Goal: Task Accomplishment & Management: Manage account settings

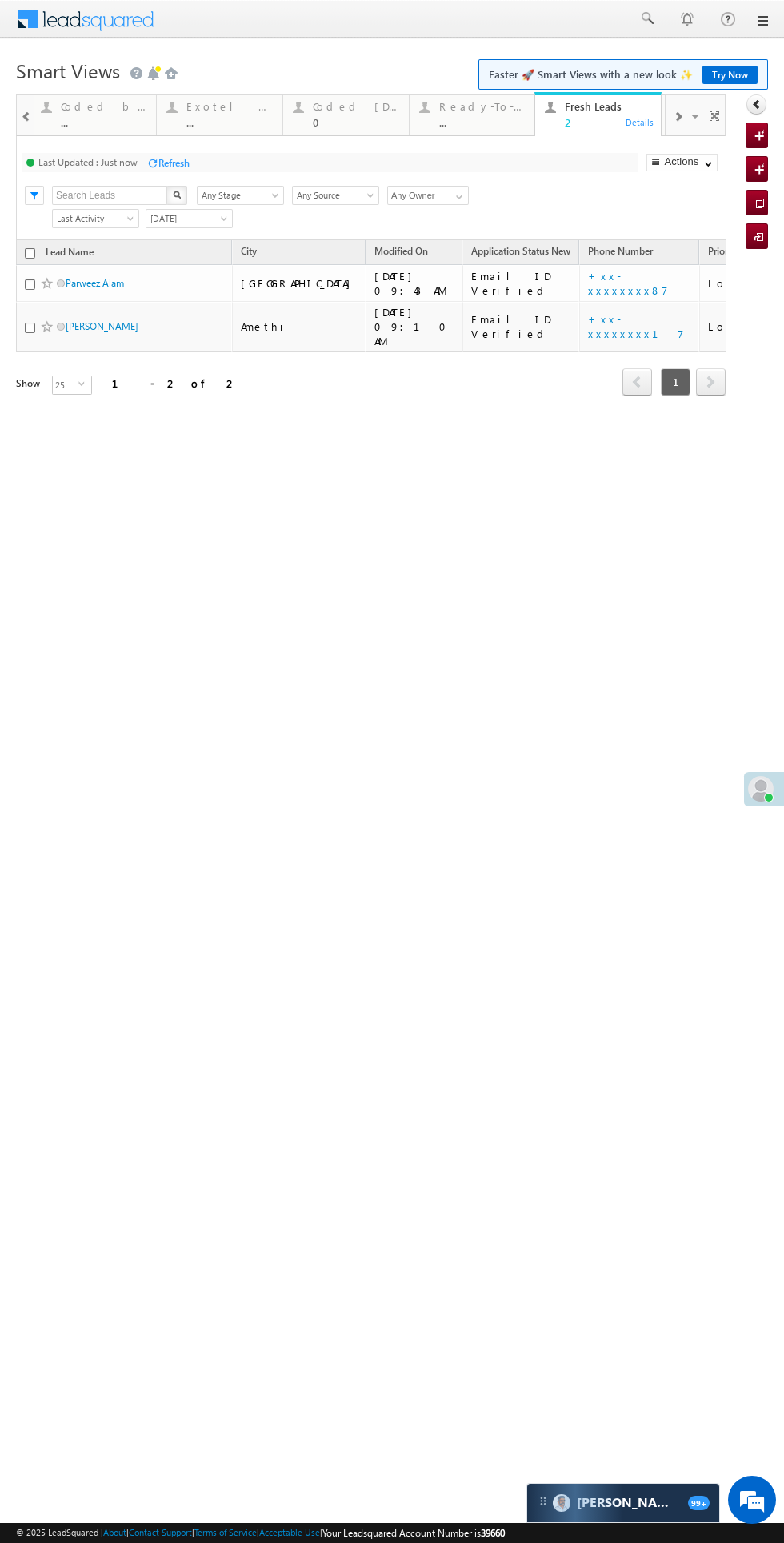
click at [338, 122] on div "0" at bounding box center [356, 122] width 86 height 12
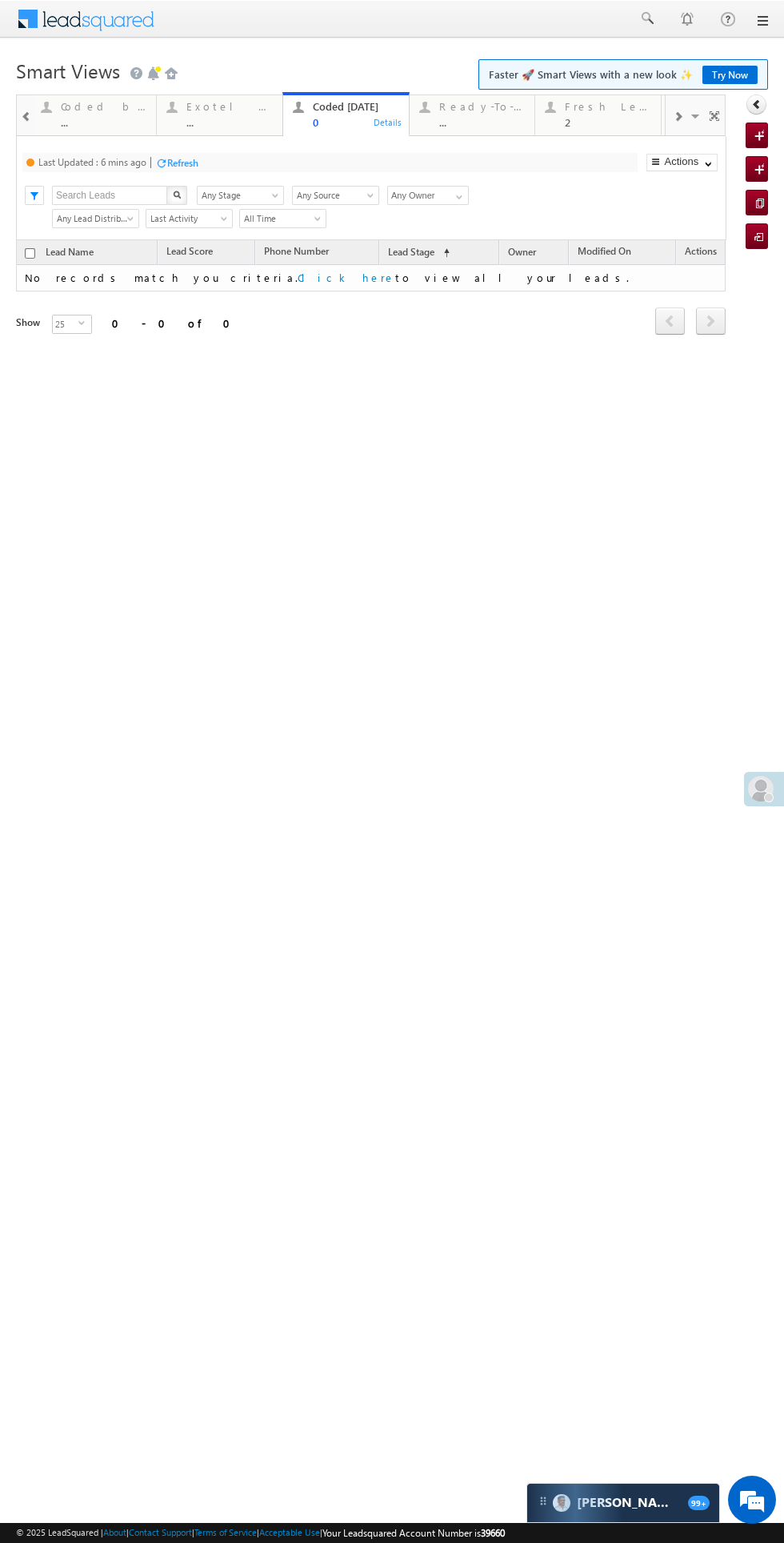
click at [185, 162] on div "Refresh" at bounding box center [182, 163] width 31 height 12
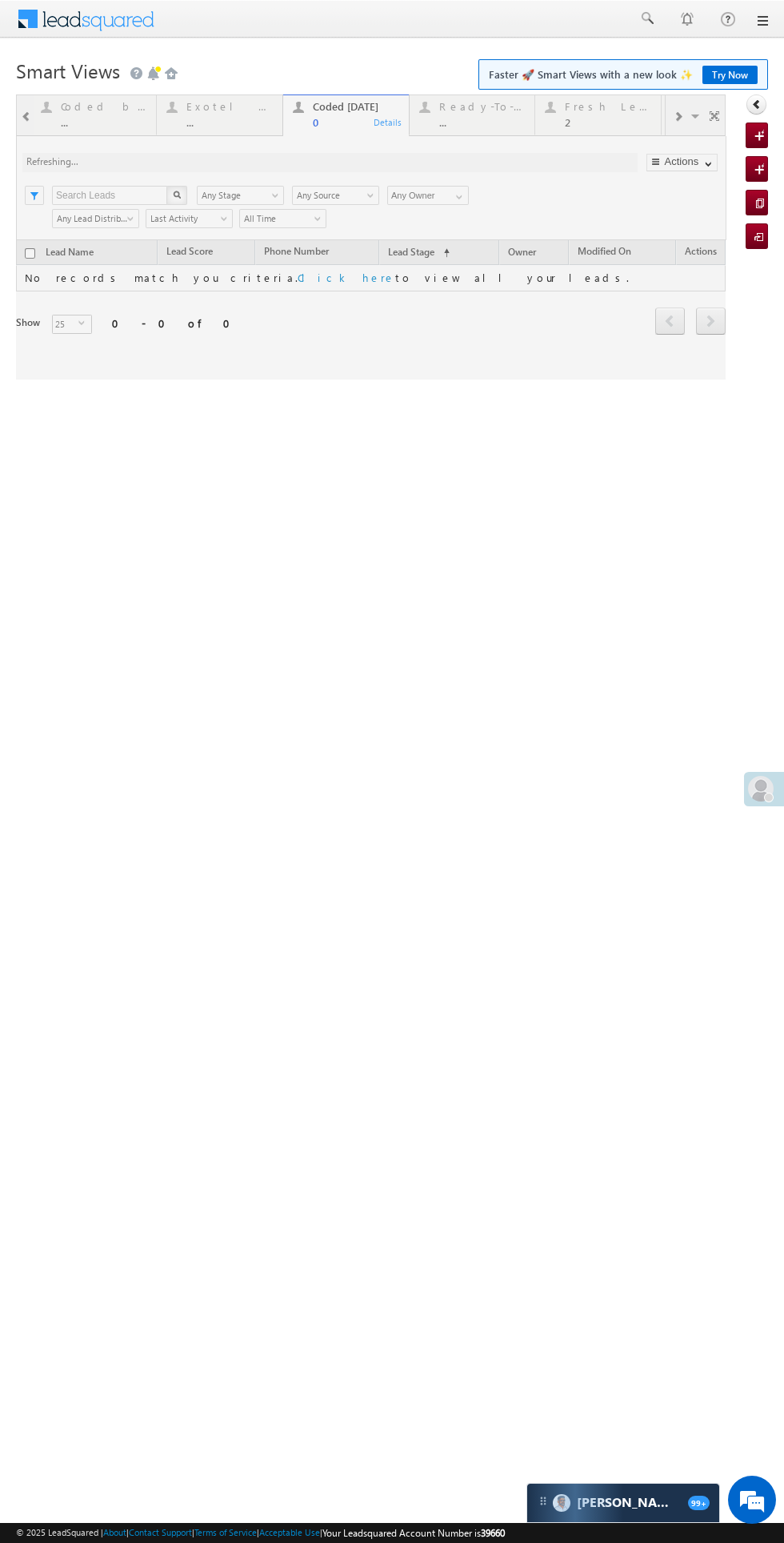
click at [749, 797] on div at bounding box center [764, 788] width 40 height 35
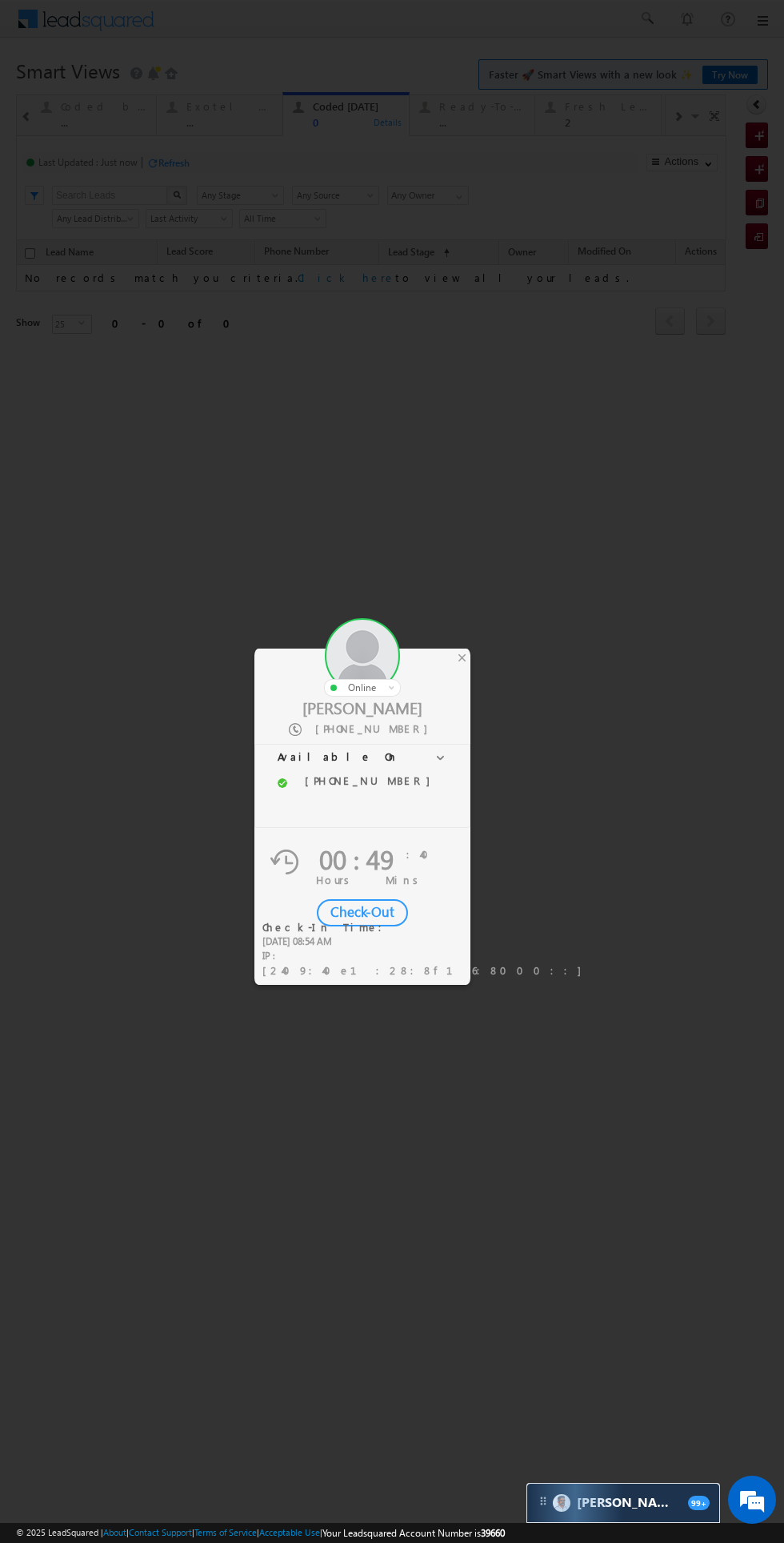
click at [465, 657] on div "×" at bounding box center [462, 657] width 17 height 18
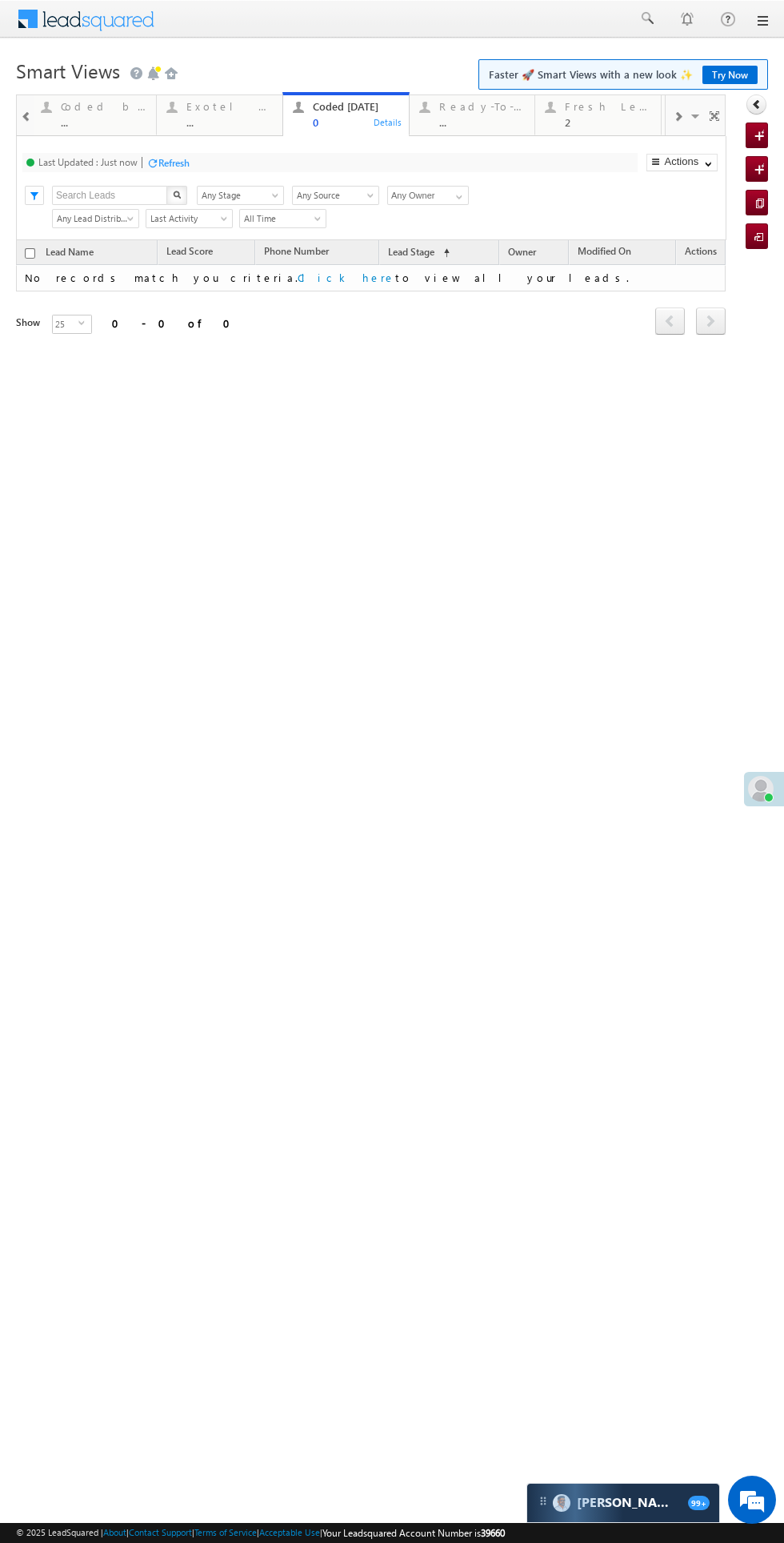
click at [175, 162] on div "Refresh" at bounding box center [173, 163] width 31 height 12
click at [567, 121] on div "2" at bounding box center [608, 122] width 86 height 12
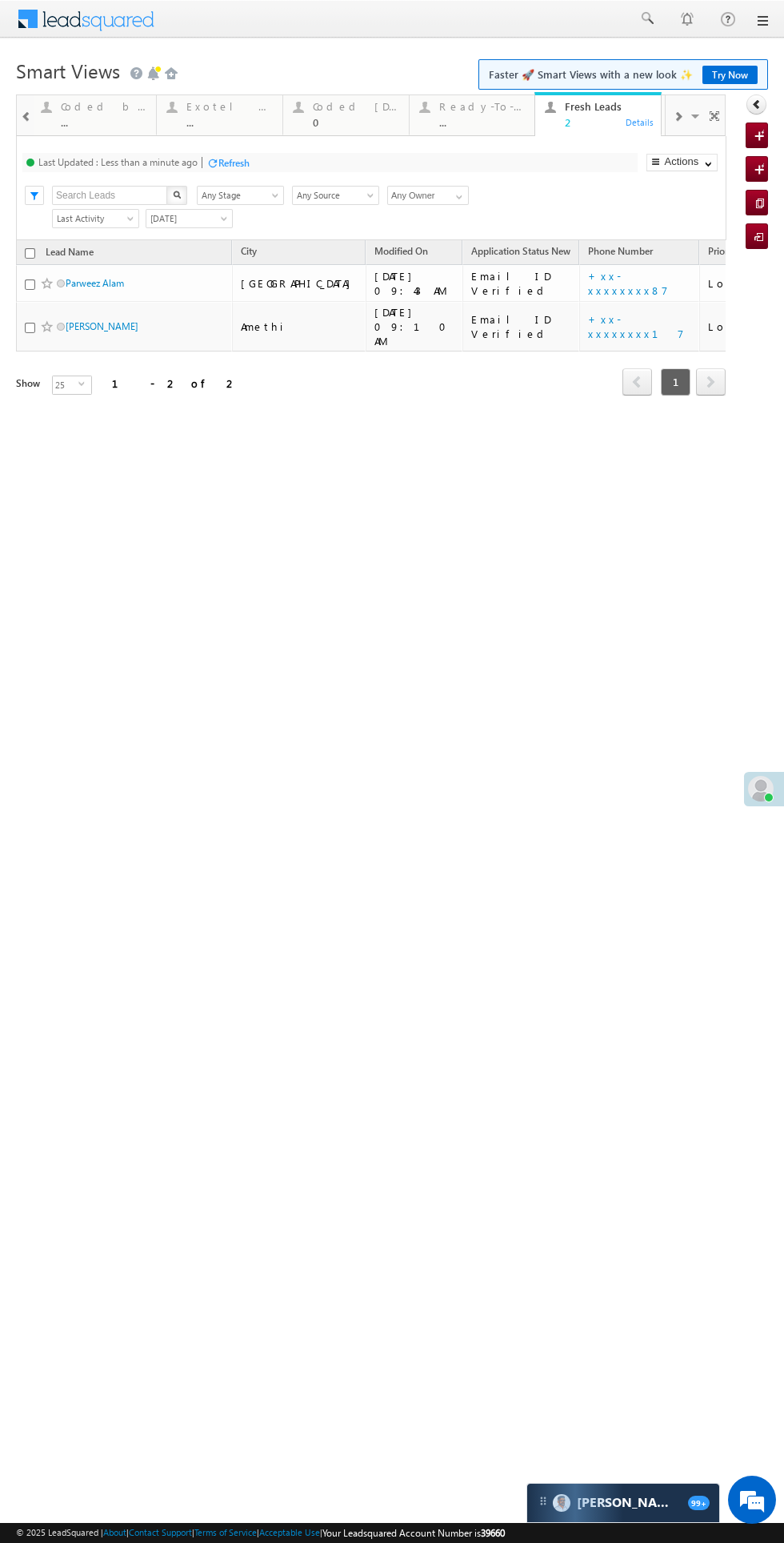
click at [177, 189] on button "button" at bounding box center [177, 195] width 21 height 19
click at [215, 163] on div at bounding box center [213, 163] width 12 height 12
click at [588, 319] on link "+xx-xxxxxxxx17" at bounding box center [636, 326] width 96 height 28
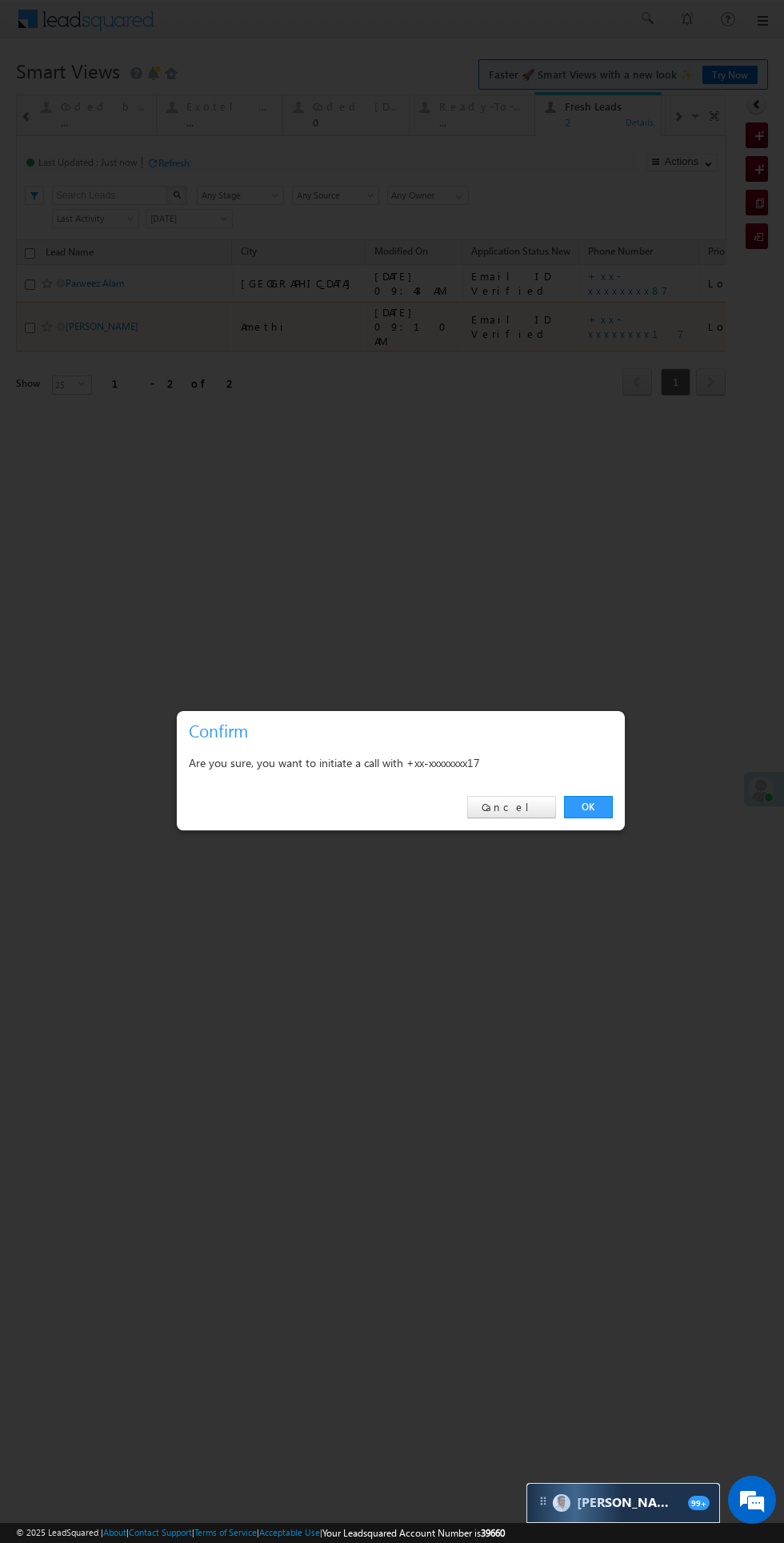
click at [590, 800] on link "OK" at bounding box center [588, 807] width 49 height 23
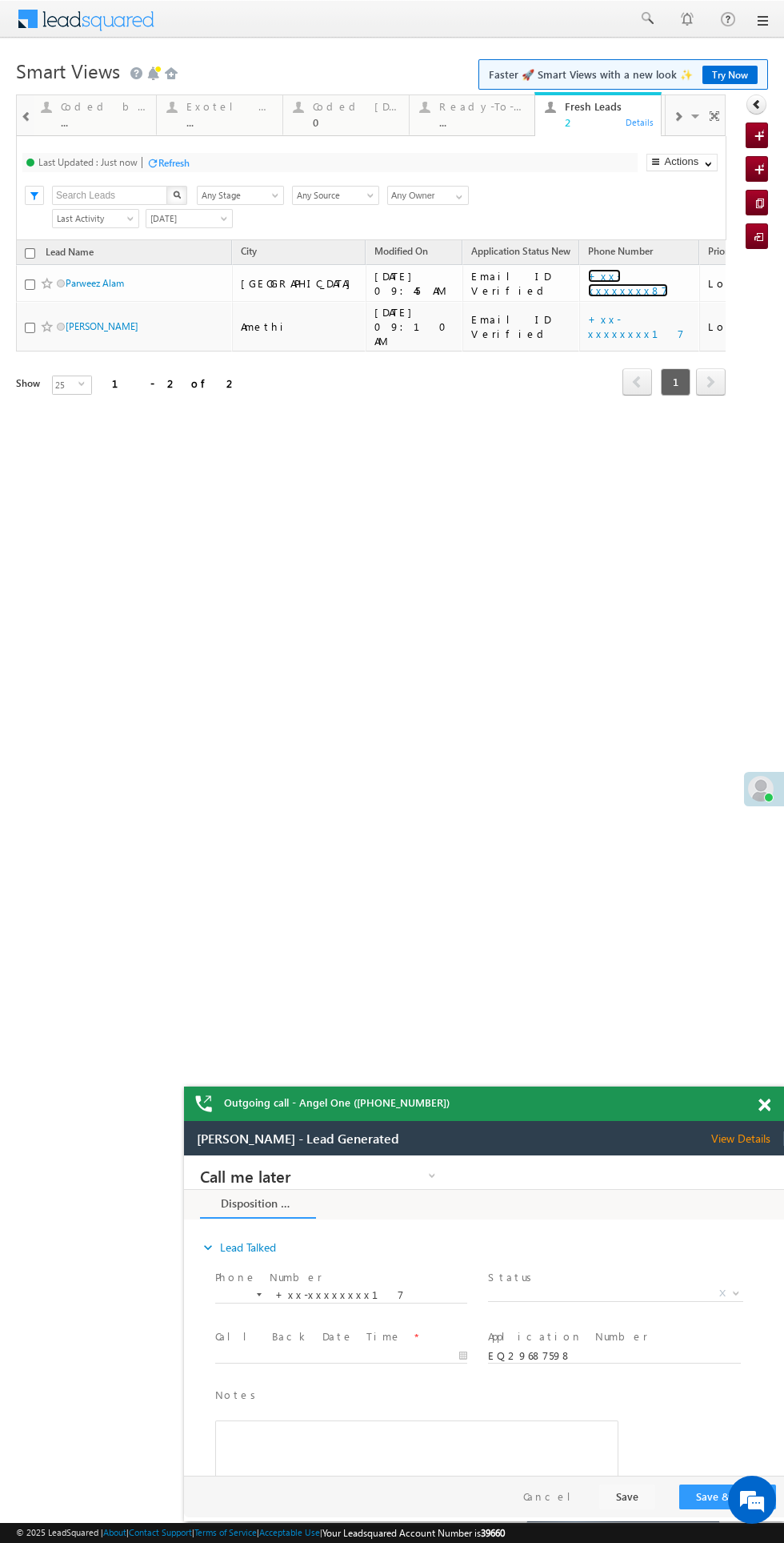
click at [588, 276] on link "+xx-xxxxxxxx87" at bounding box center [628, 283] width 80 height 28
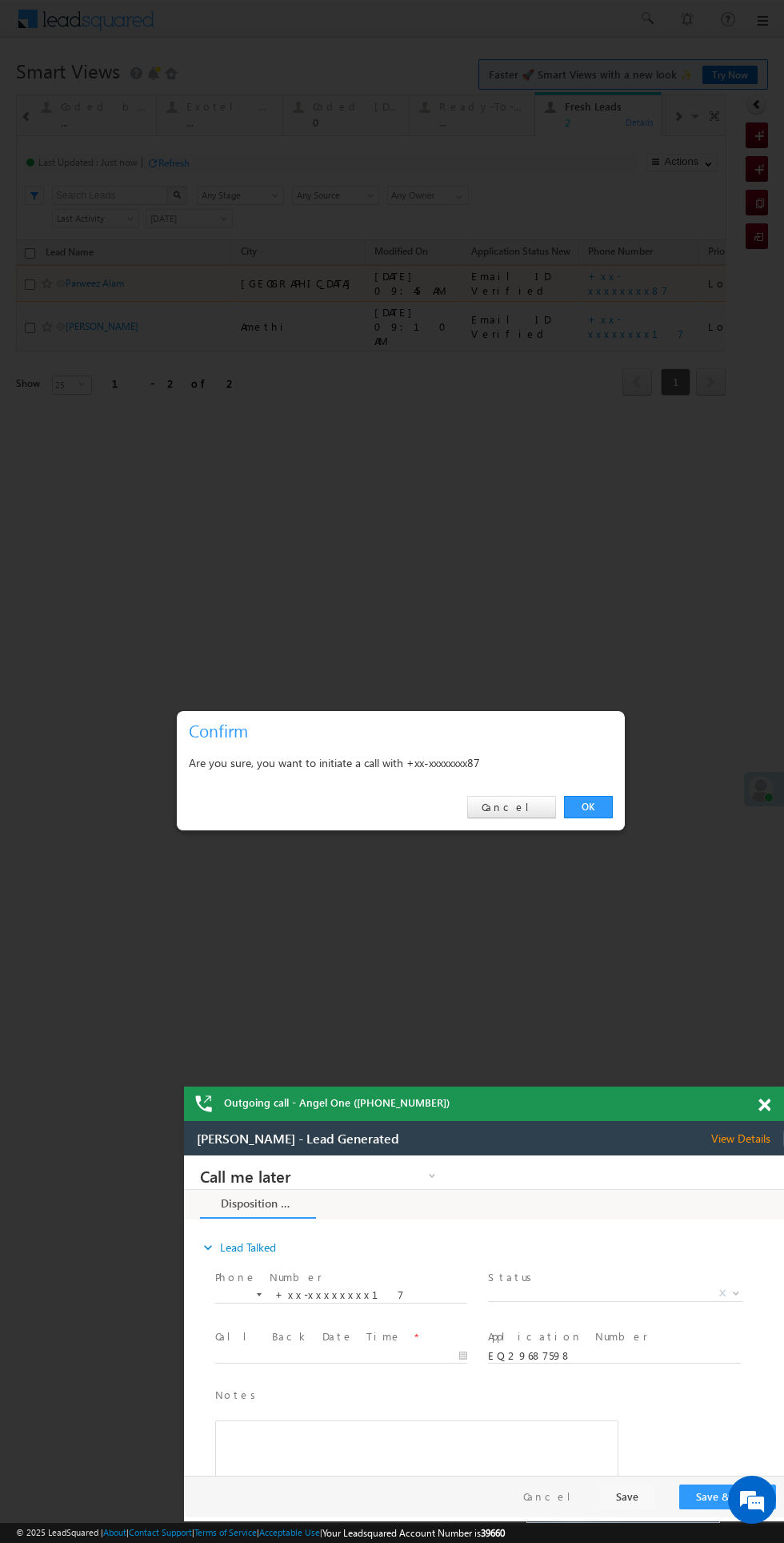
click at [587, 807] on link "OK" at bounding box center [588, 807] width 49 height 23
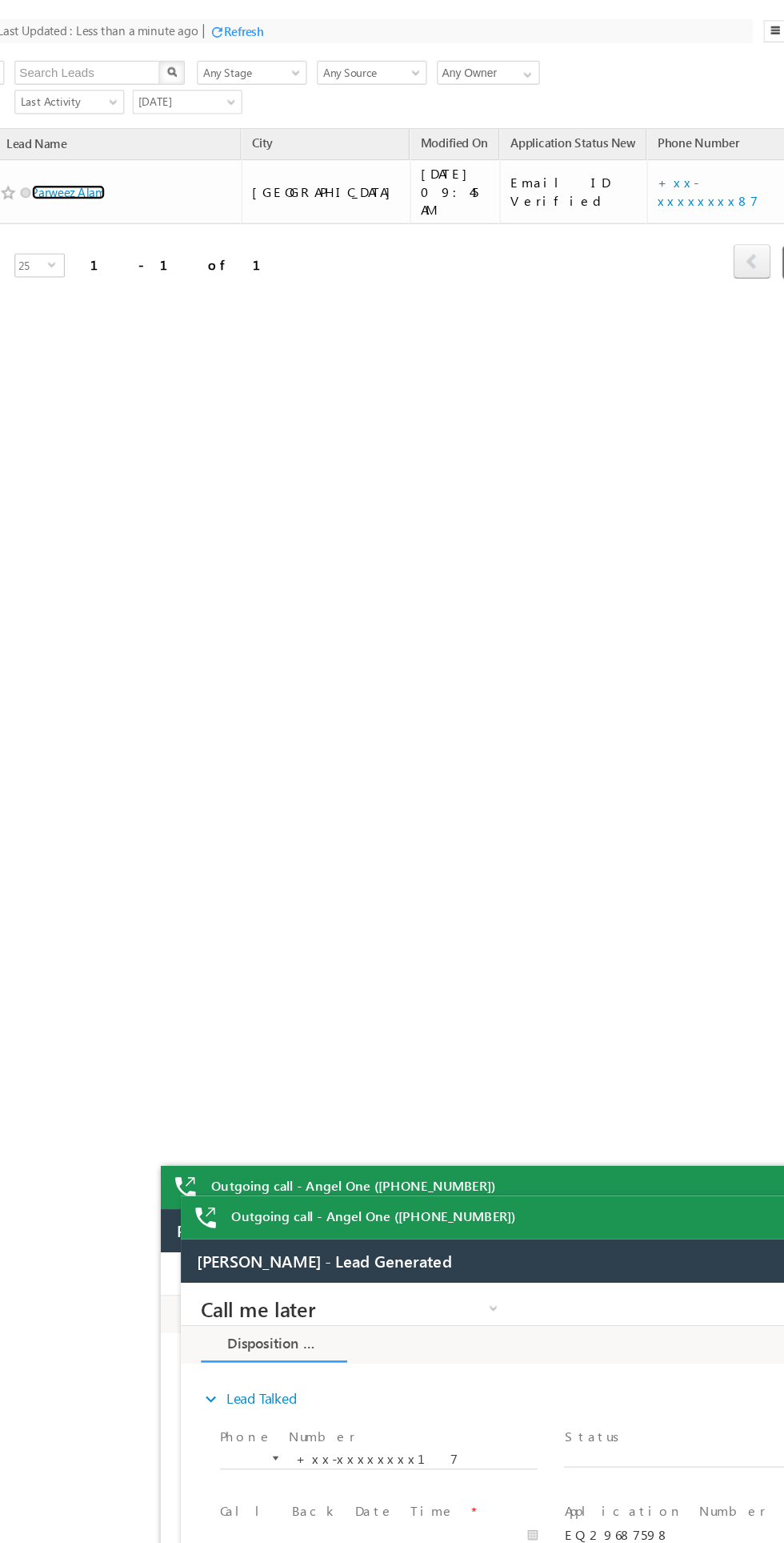
click at [39, 111] on link "Parweez Alam" at bounding box center [44, 117] width 59 height 12
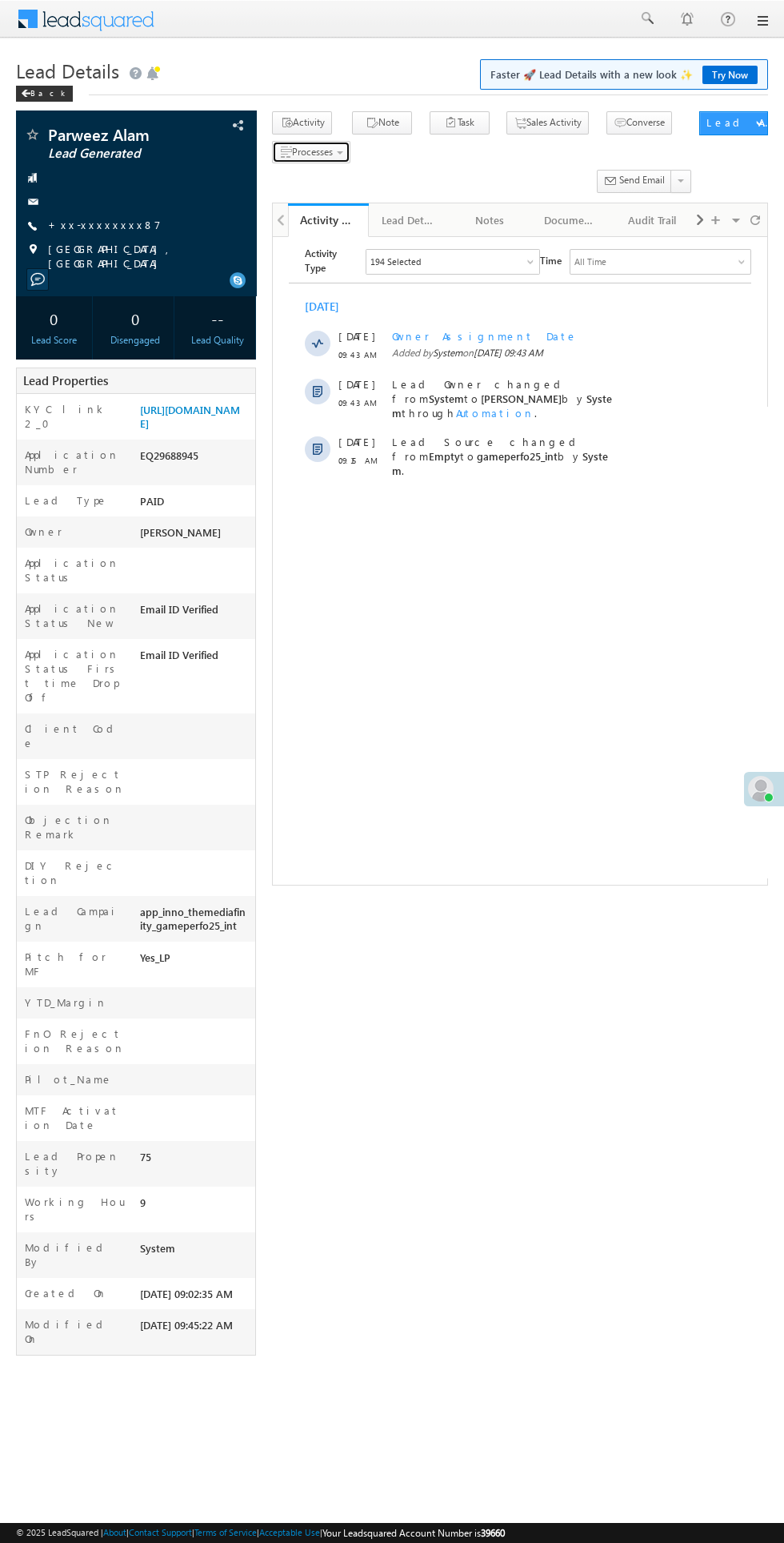
click at [343, 154] on span "button" at bounding box center [340, 152] width 6 height 3
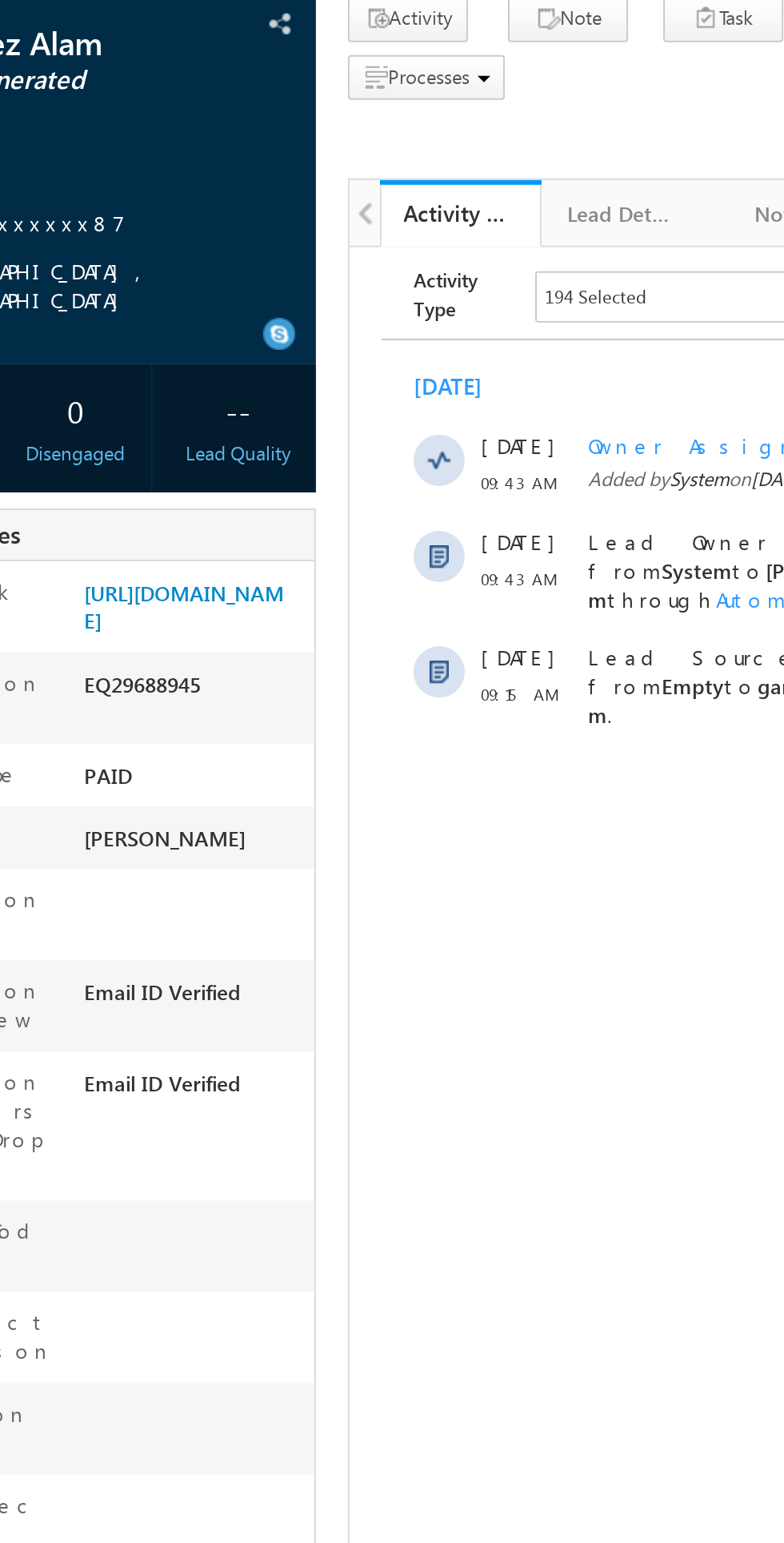
click at [0, 0] on span "Not Eligible" at bounding box center [0, 0] width 0 height 0
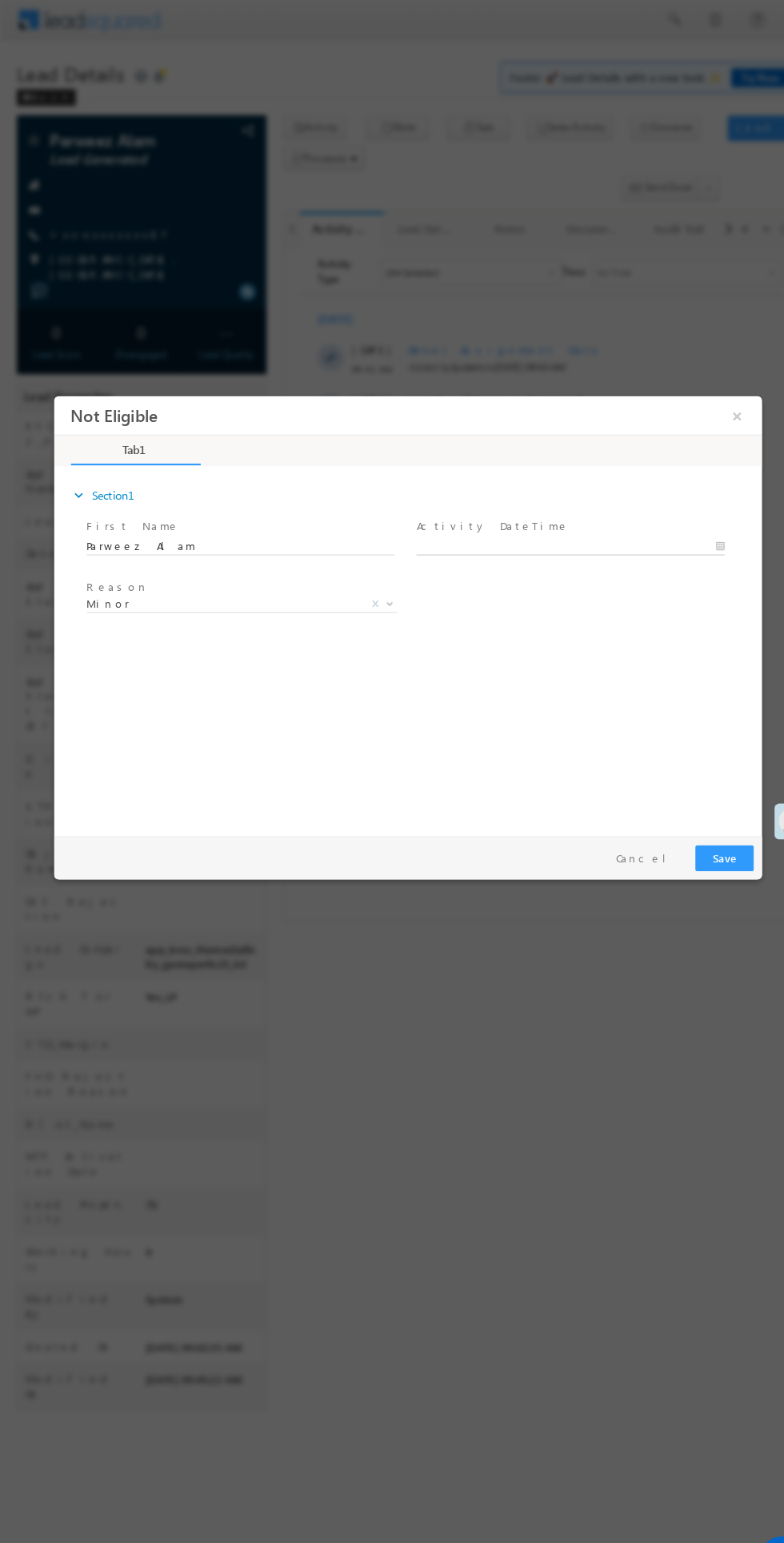
click at [543, 540] on body "Not Eligible ×" at bounding box center [393, 603] width 681 height 416
type input "[DATE] 9:47 AM"
click at [706, 833] on button "Save" at bounding box center [698, 839] width 56 height 25
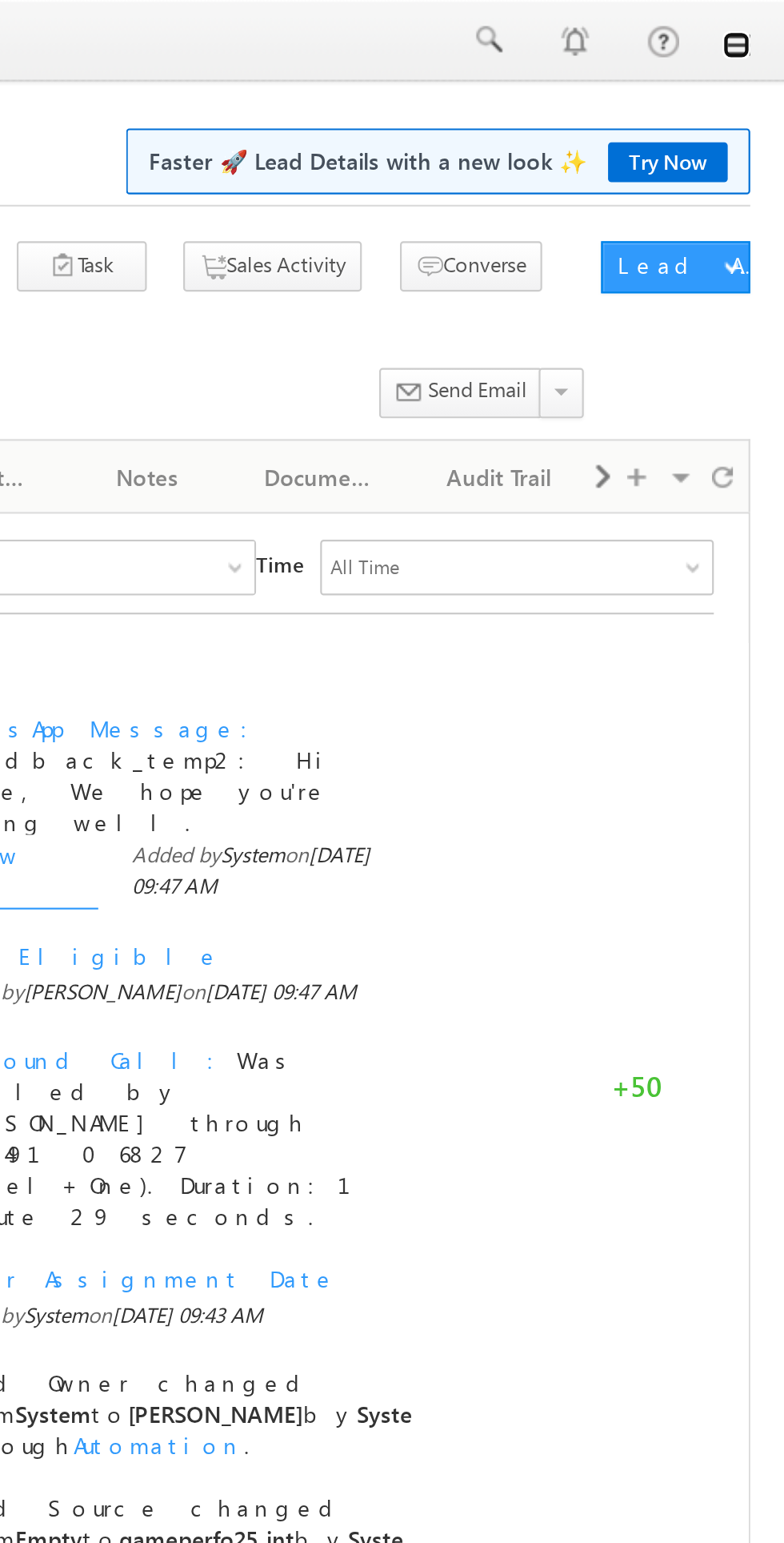
click at [762, 18] on link at bounding box center [761, 20] width 13 height 13
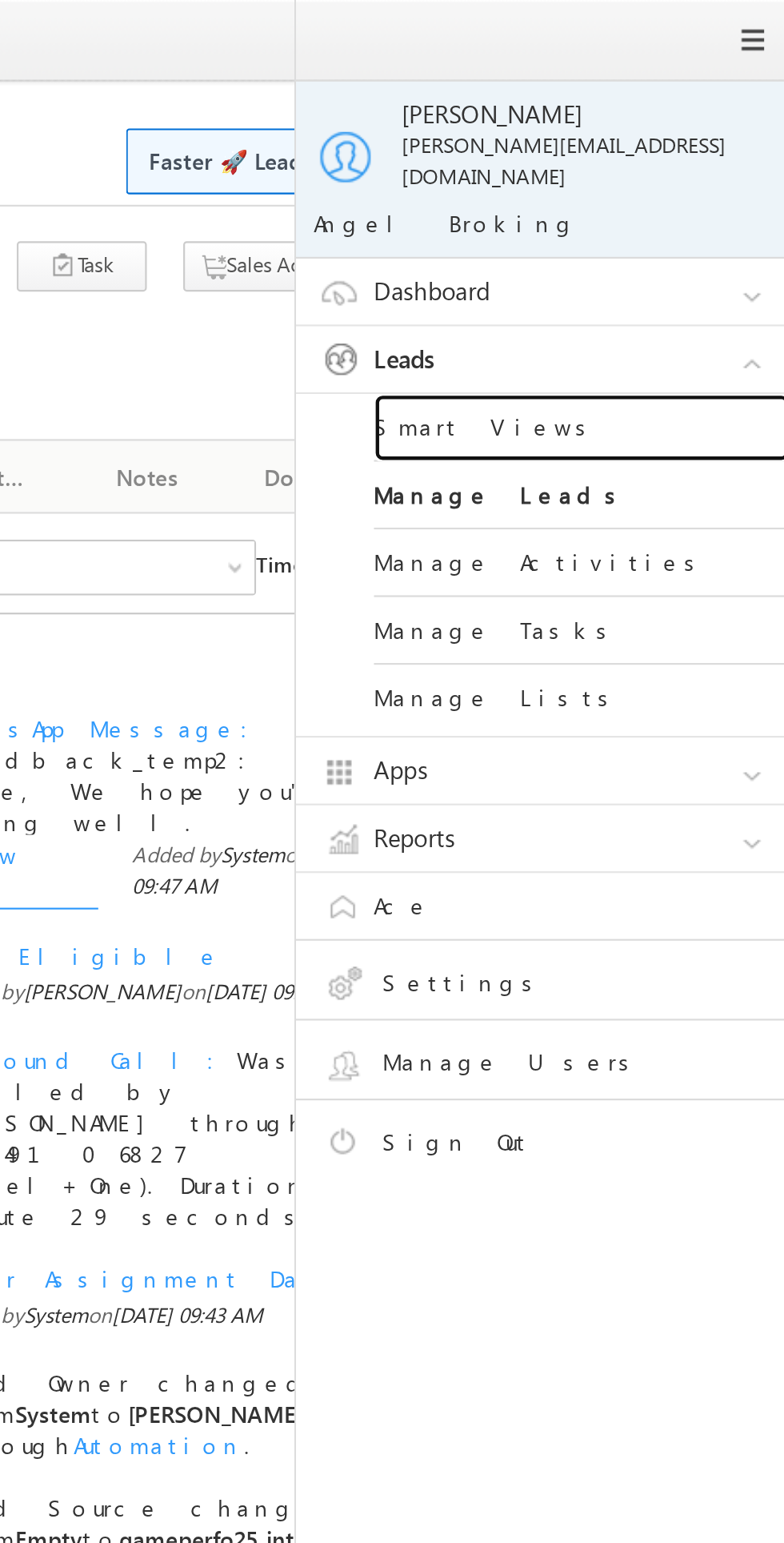
click at [644, 187] on link "Smart Views" at bounding box center [690, 197] width 192 height 31
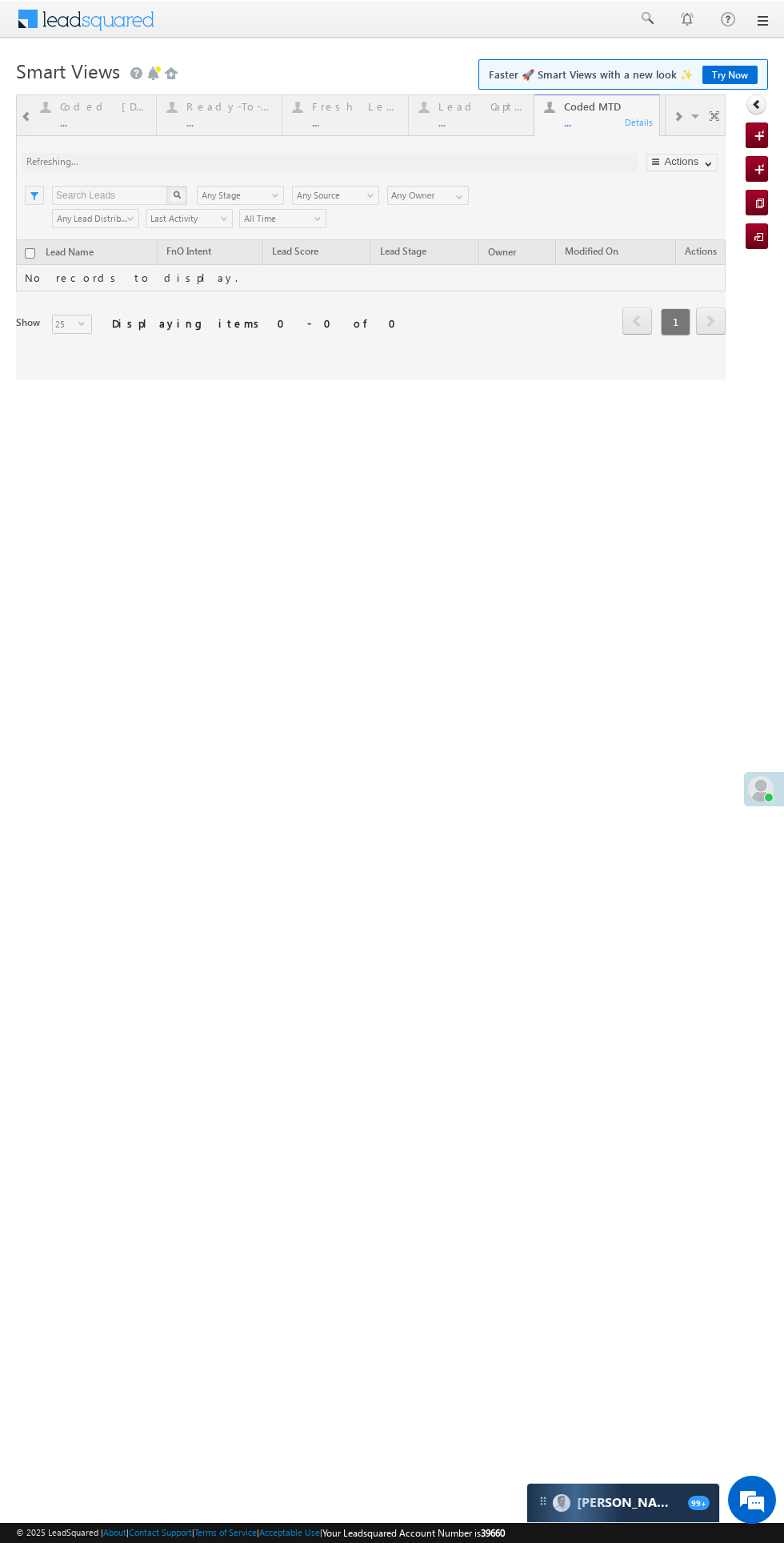
click at [342, 122] on div at bounding box center [371, 237] width 709 height 285
click at [343, 122] on div at bounding box center [371, 237] width 709 height 285
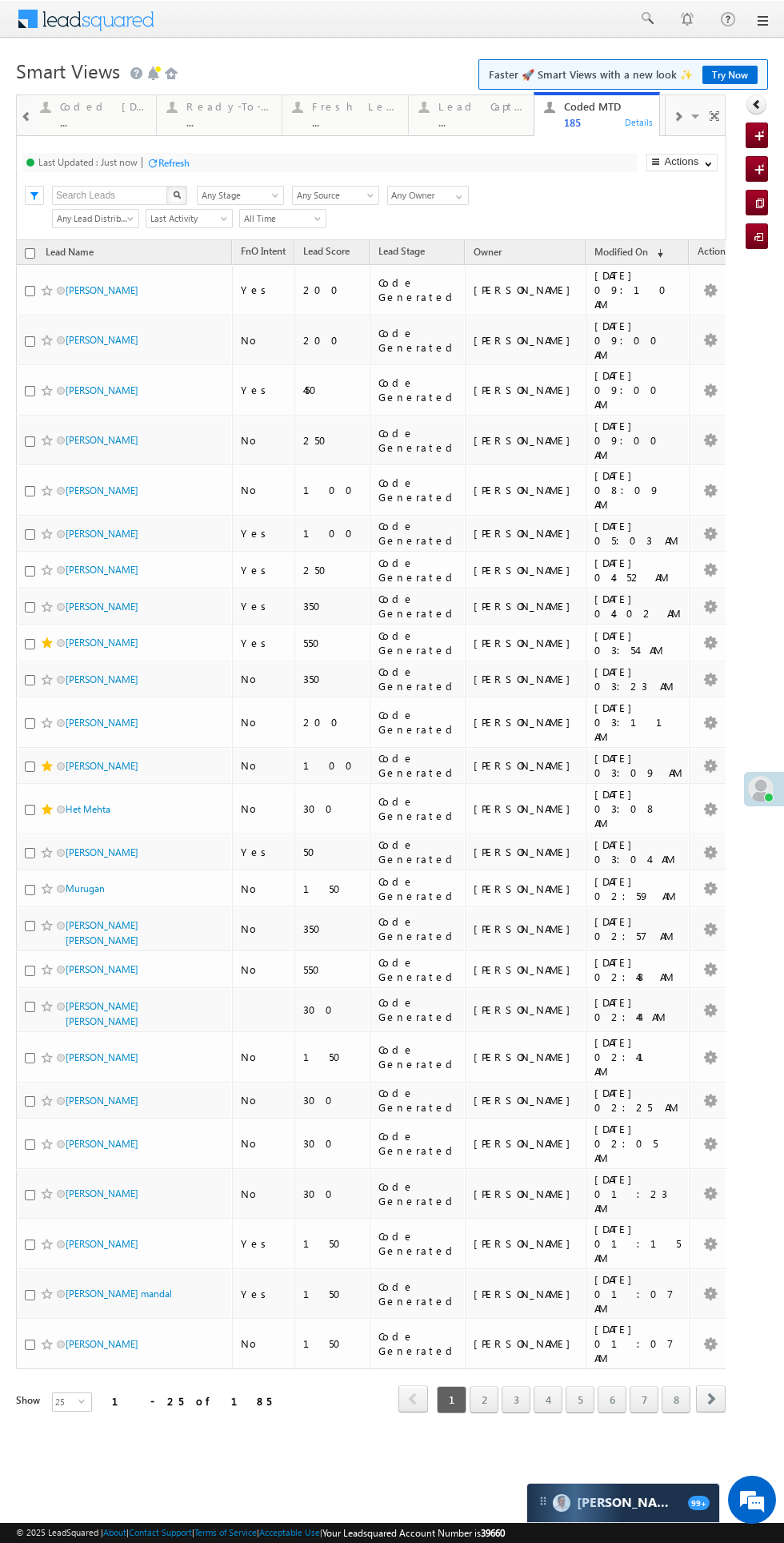
click at [351, 111] on div "Fresh Leads" at bounding box center [355, 106] width 86 height 13
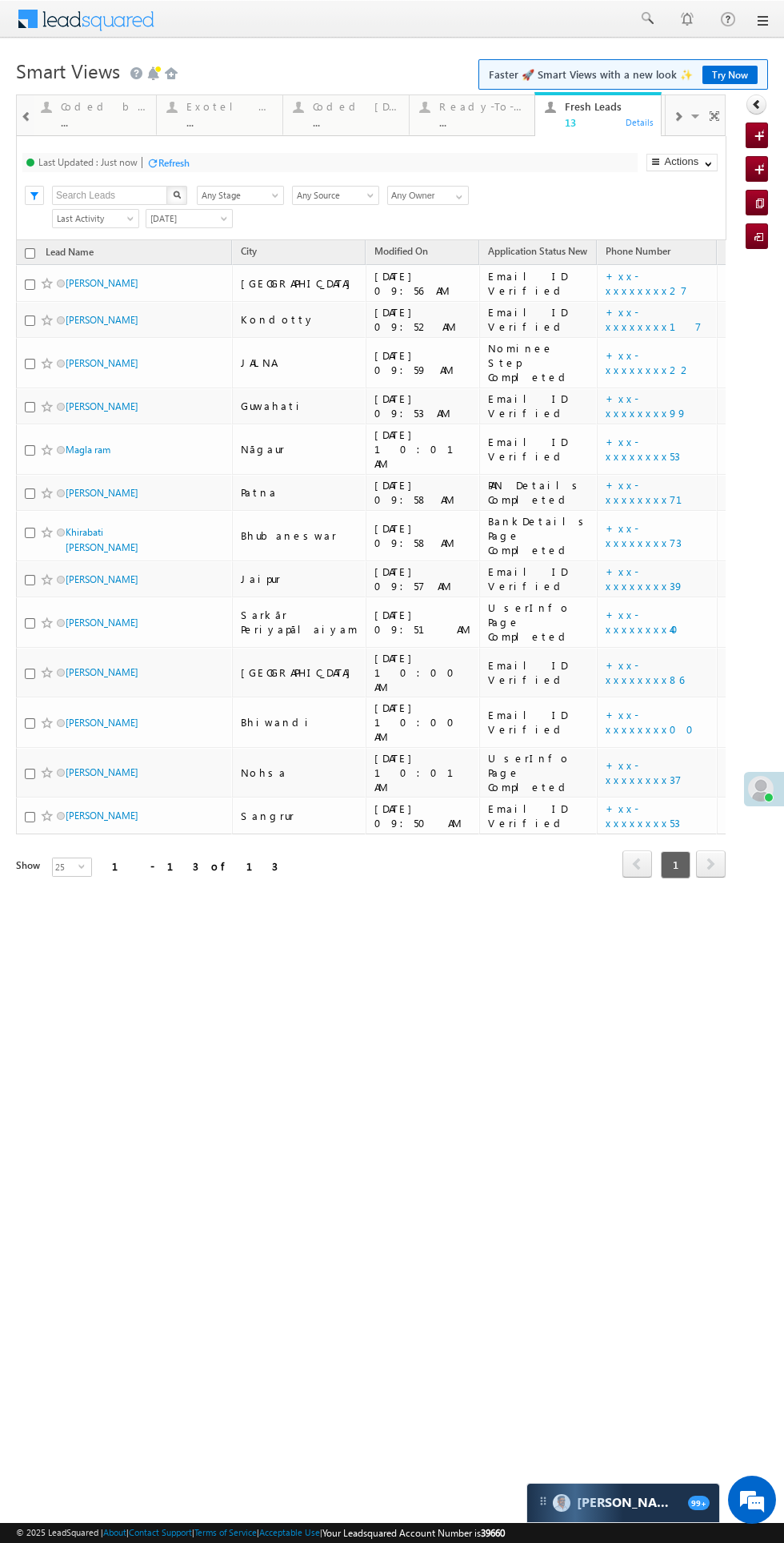
click at [353, 109] on div "Coded Today" at bounding box center [356, 106] width 86 height 13
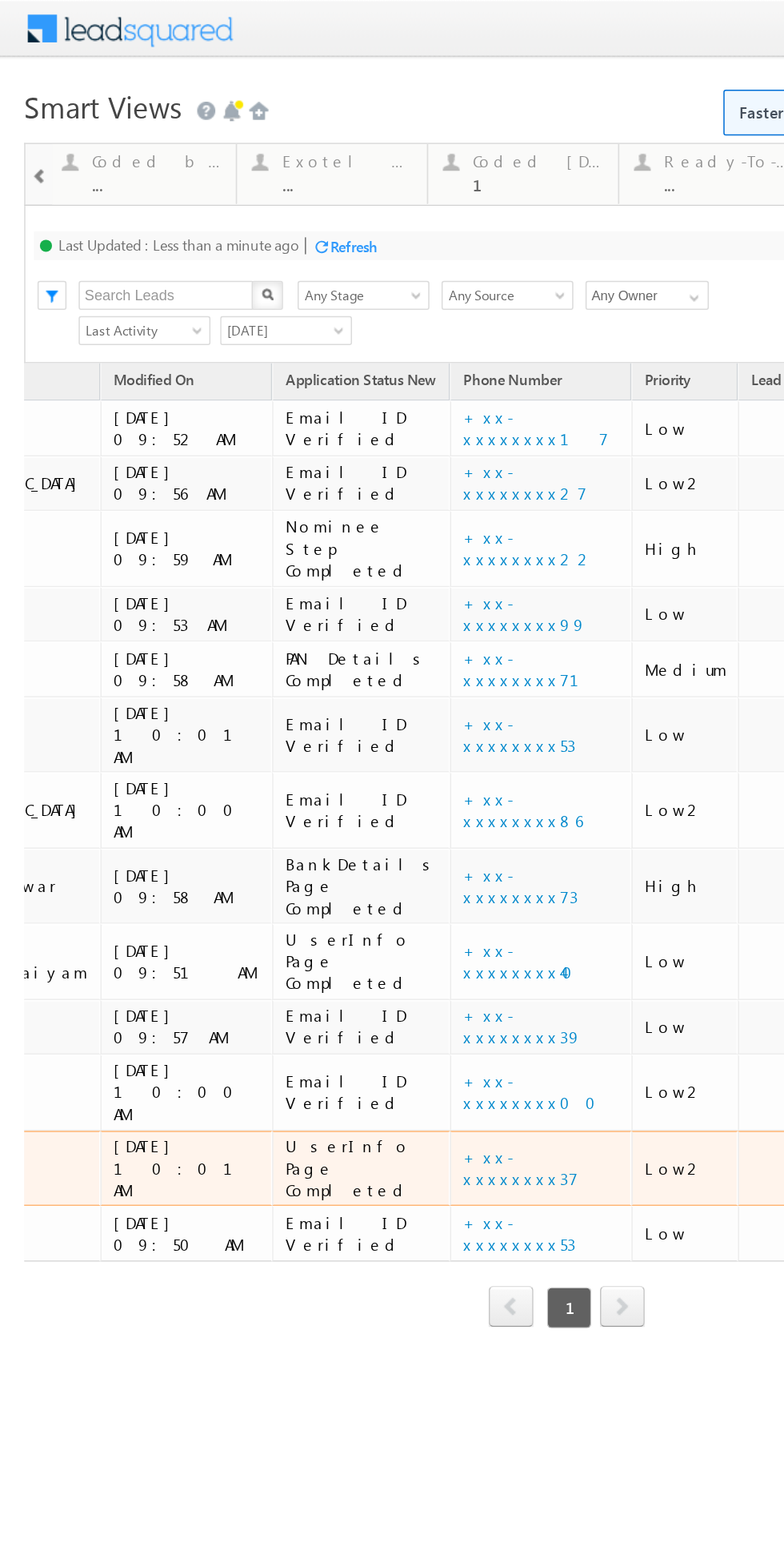
scroll to position [0, 306]
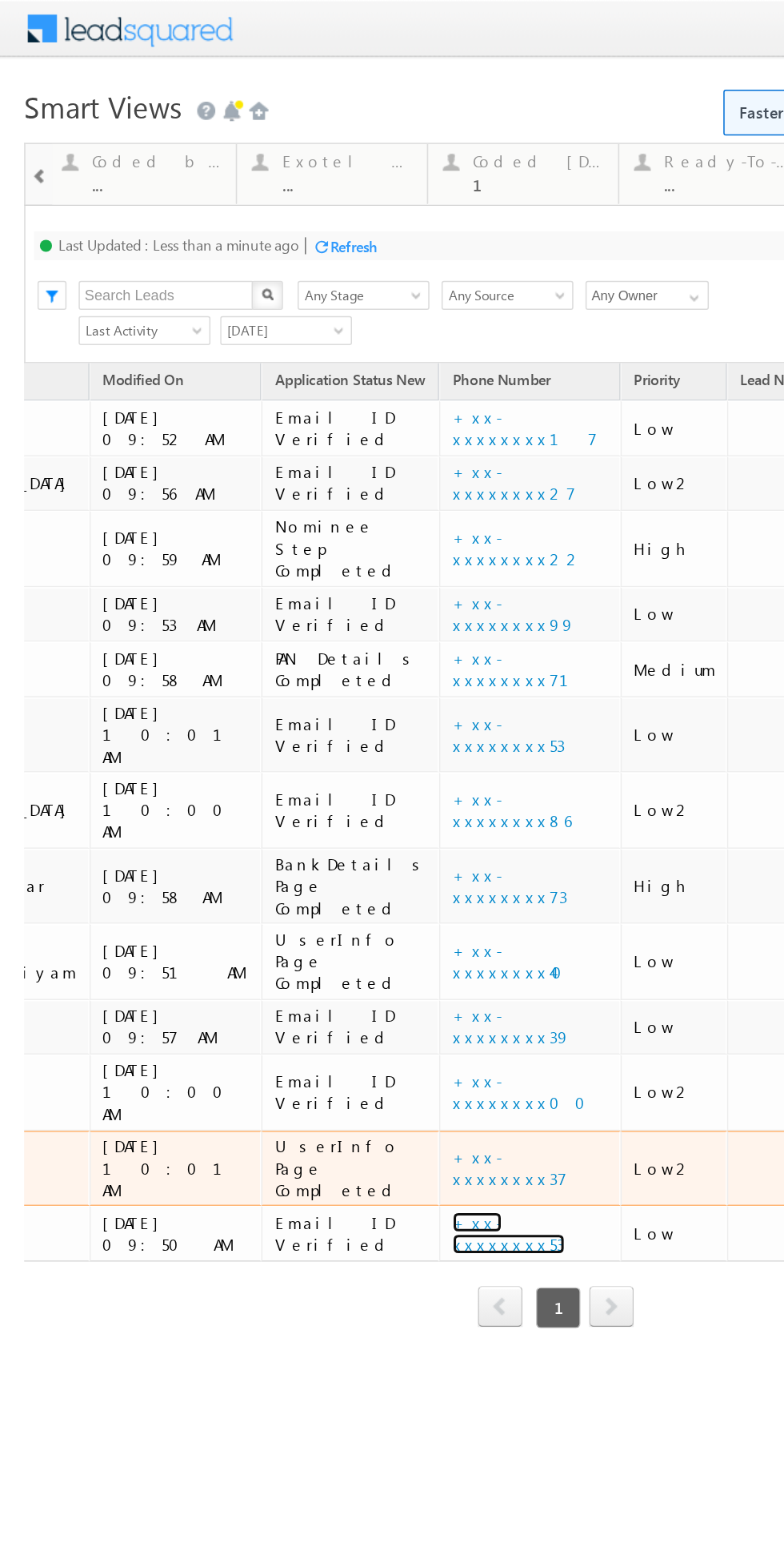
click at [299, 801] on link "+xx-xxxxxxxx53" at bounding box center [336, 815] width 75 height 28
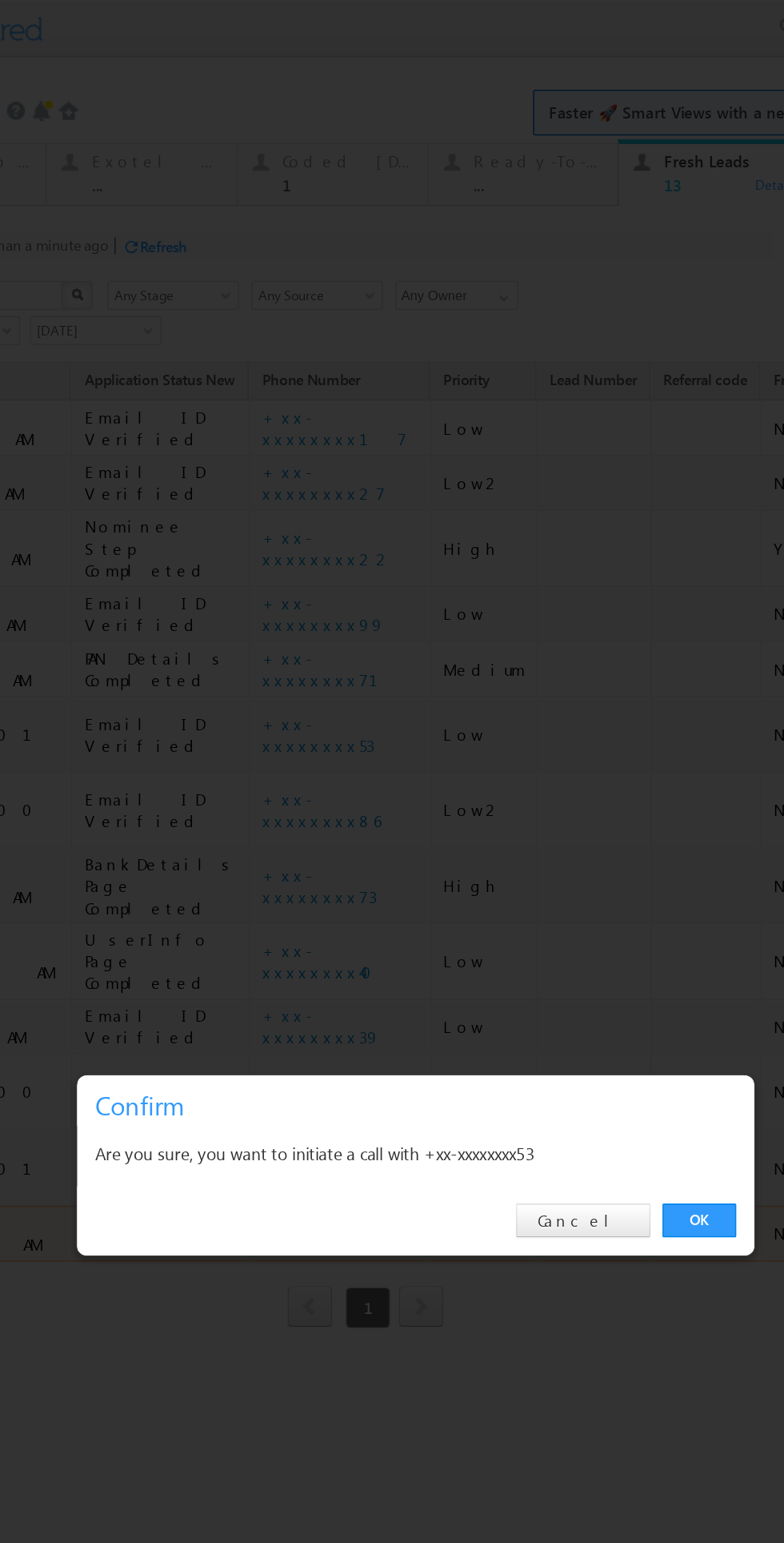
click at [407, 820] on div "OK Cancel" at bounding box center [211, 807] width 448 height 46
click at [398, 807] on link "OK" at bounding box center [398, 807] width 49 height 23
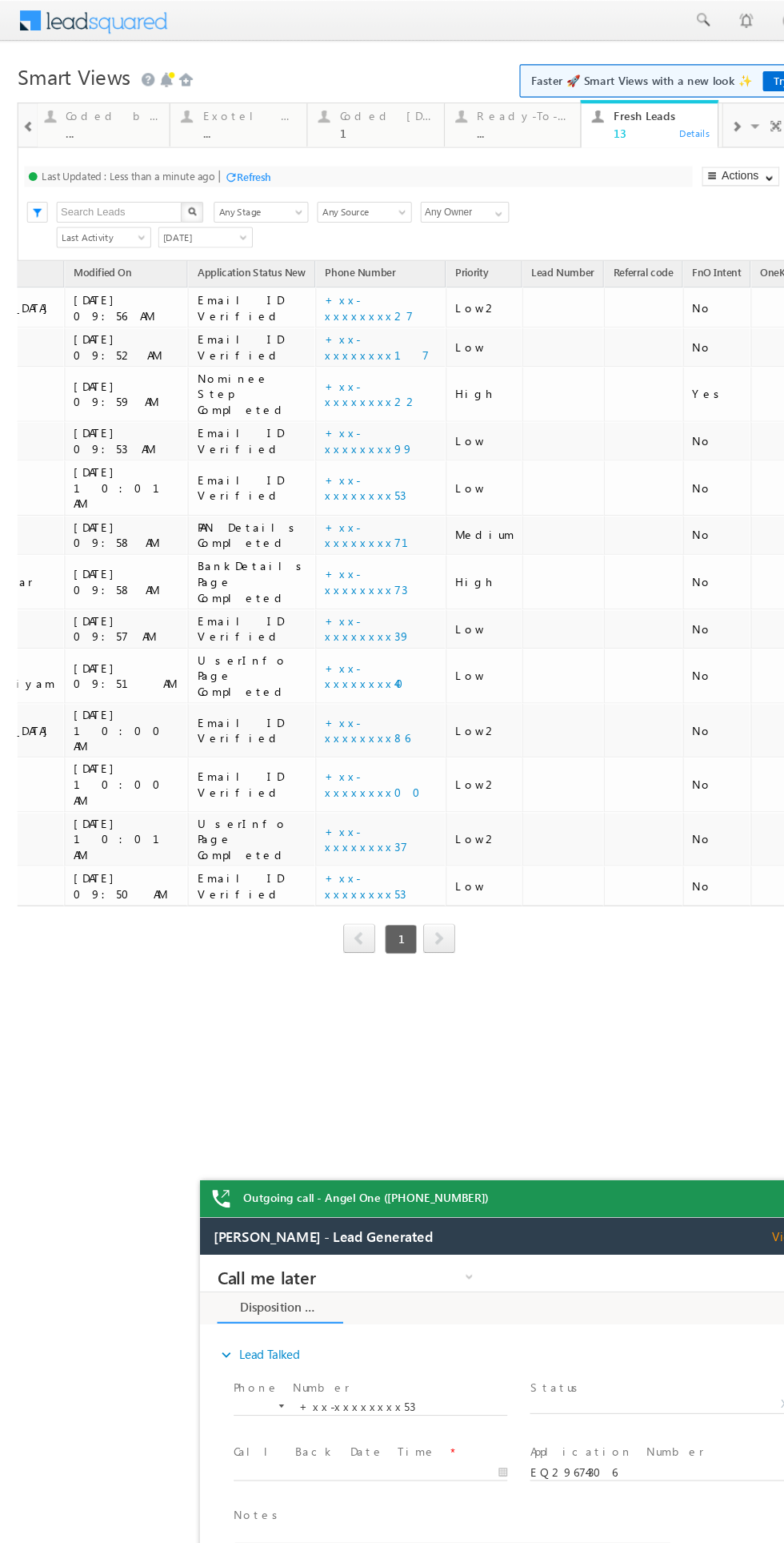
scroll to position [0, 300]
